Goal: Information Seeking & Learning: Learn about a topic

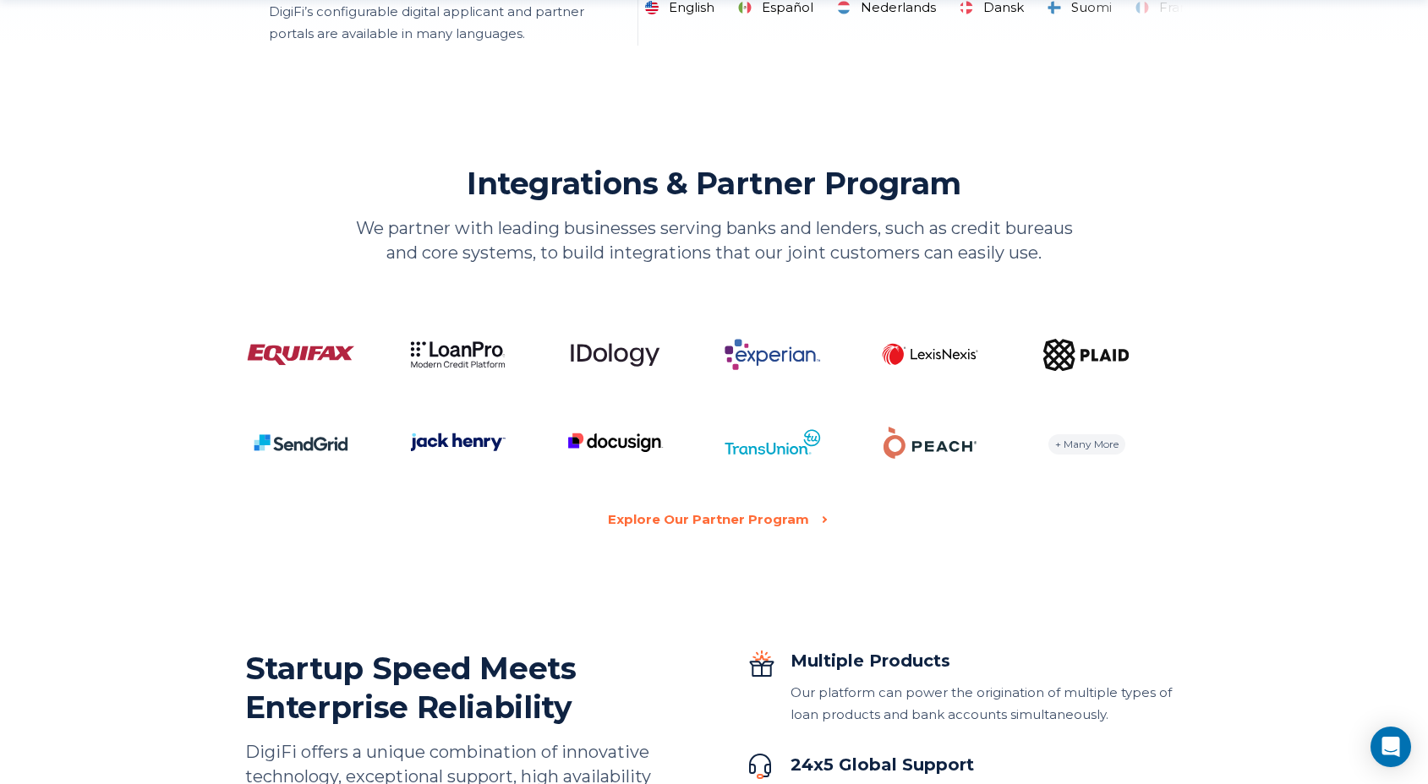
scroll to position [3226, 0]
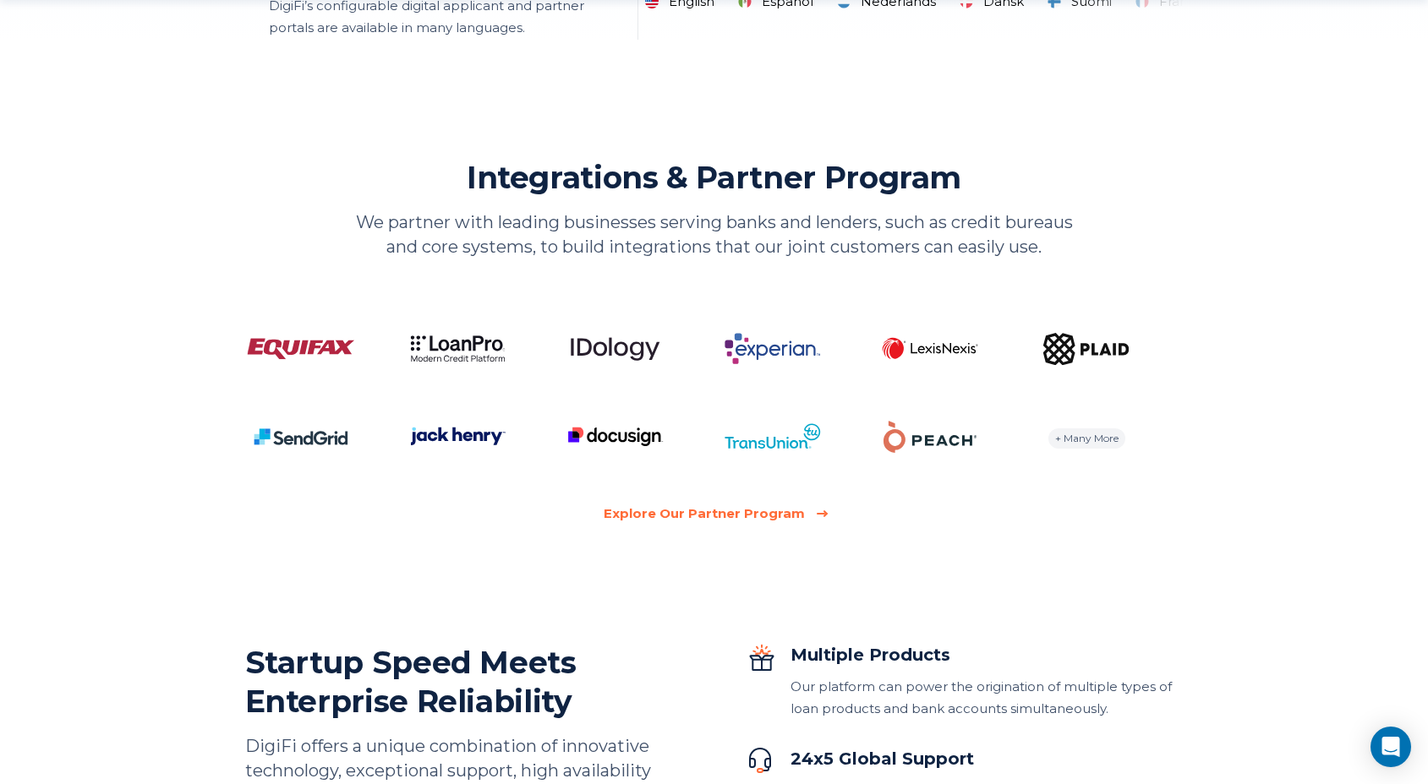
click at [689, 516] on div "Explore Our Partner Program" at bounding box center [704, 514] width 201 height 22
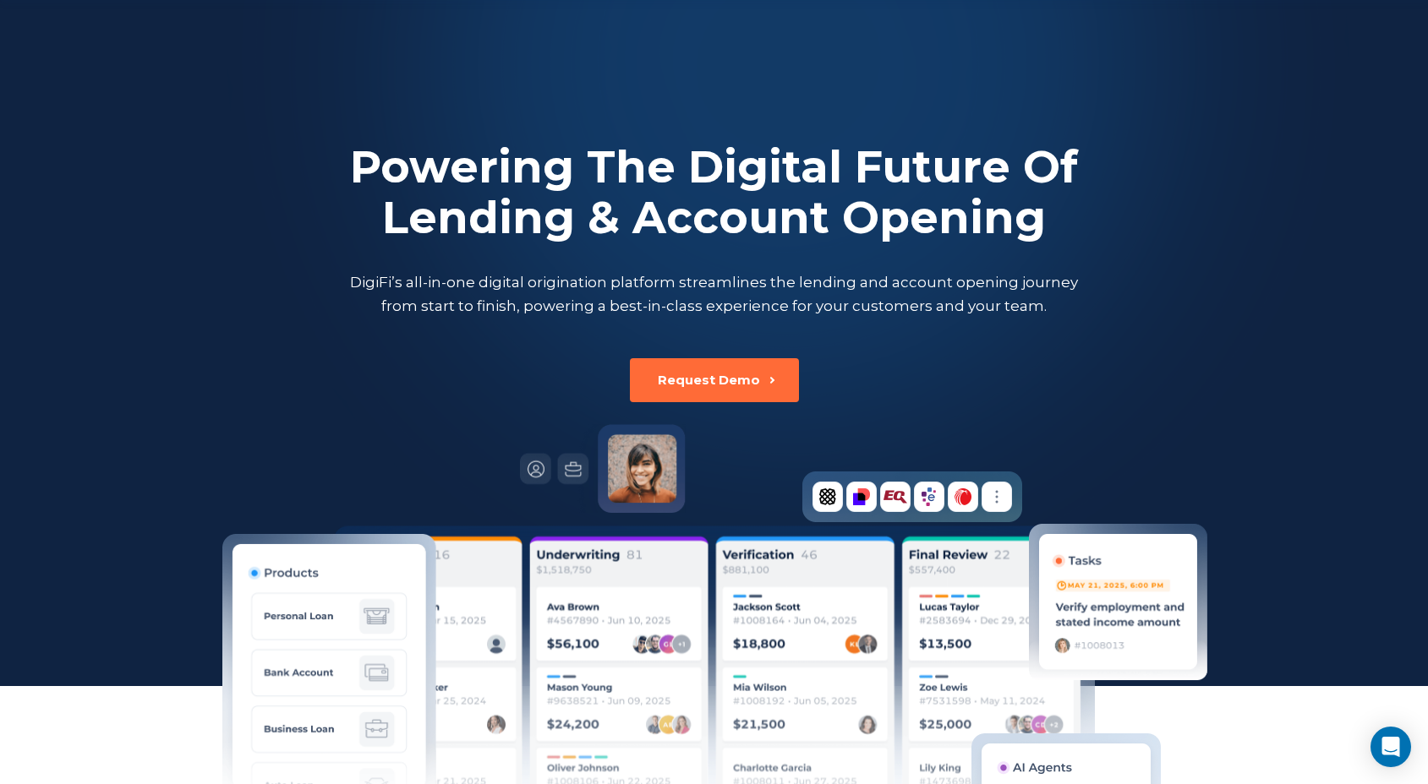
scroll to position [3226, 0]
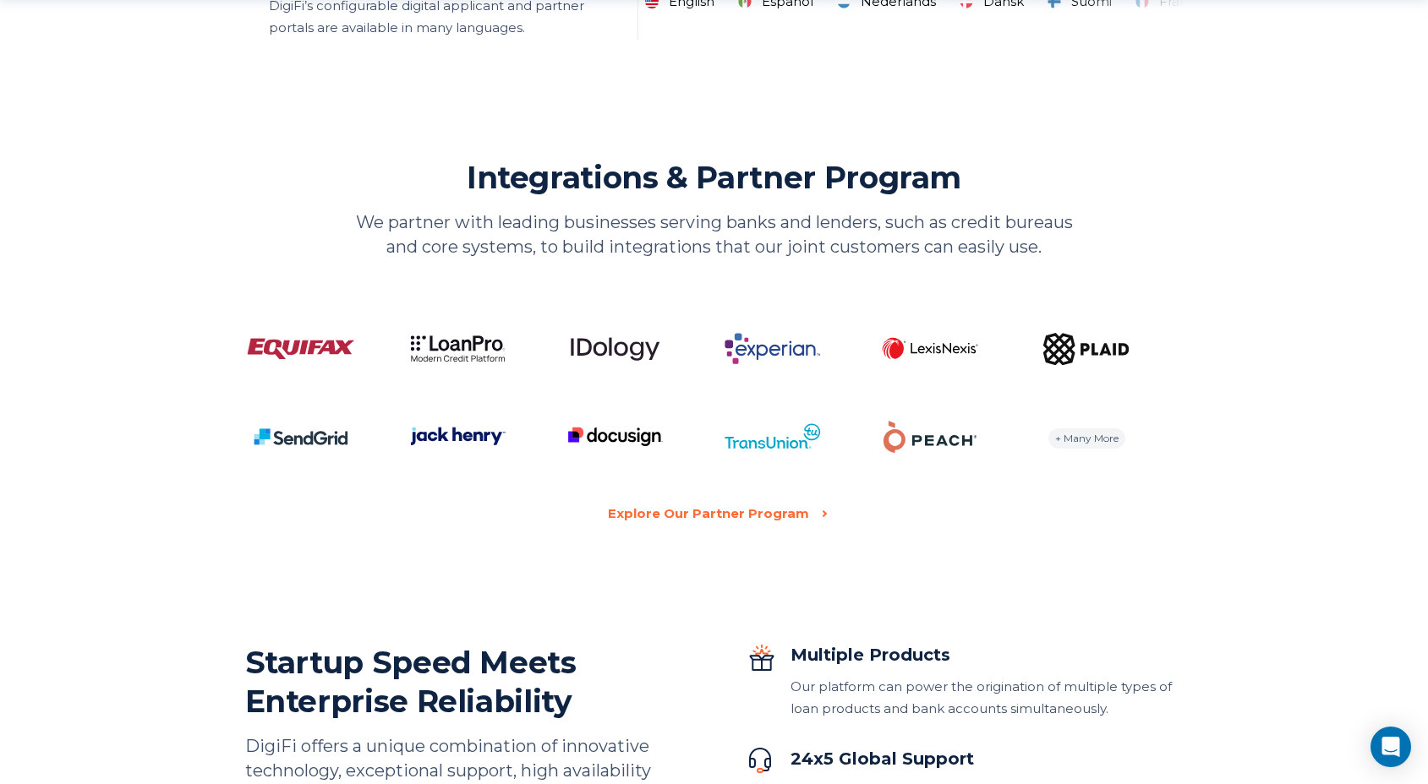
click at [1077, 438] on div "+ Many More" at bounding box center [1086, 439] width 77 height 20
click at [735, 512] on div "Explore Our Partner Program" at bounding box center [704, 514] width 201 height 22
